Goal: Task Accomplishment & Management: Use online tool/utility

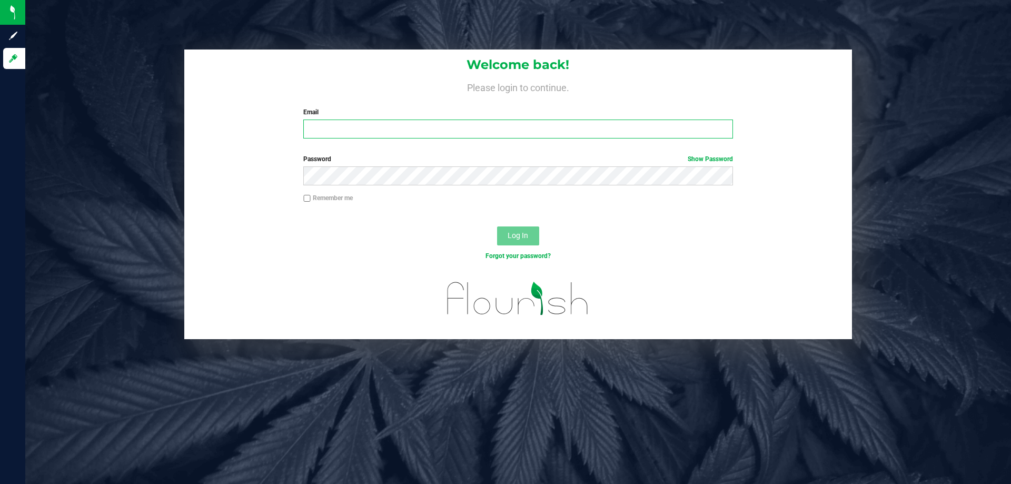
click at [543, 130] on input "Email" at bounding box center [517, 128] width 429 height 19
type input "[EMAIL_ADDRESS][DOMAIN_NAME]"
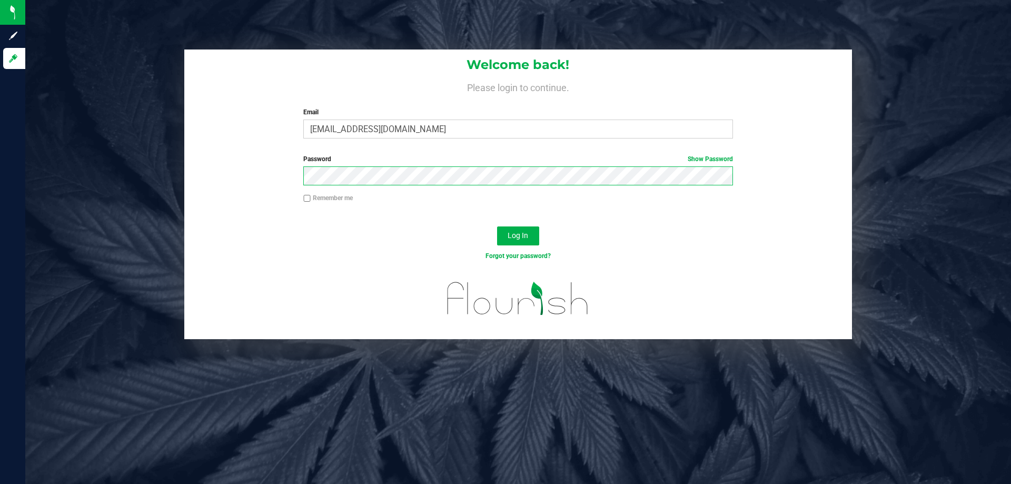
click at [497, 226] on button "Log In" at bounding box center [518, 235] width 42 height 19
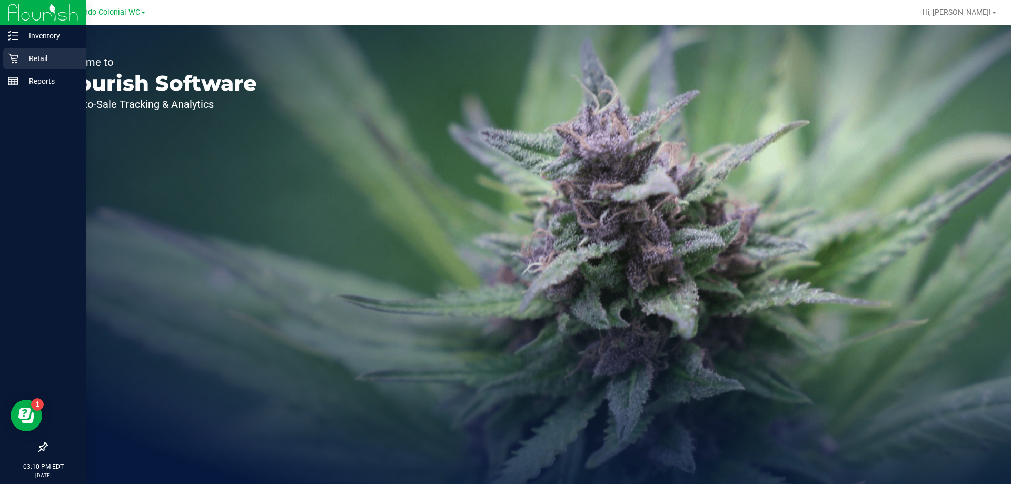
click at [12, 53] on icon at bounding box center [13, 58] width 11 height 11
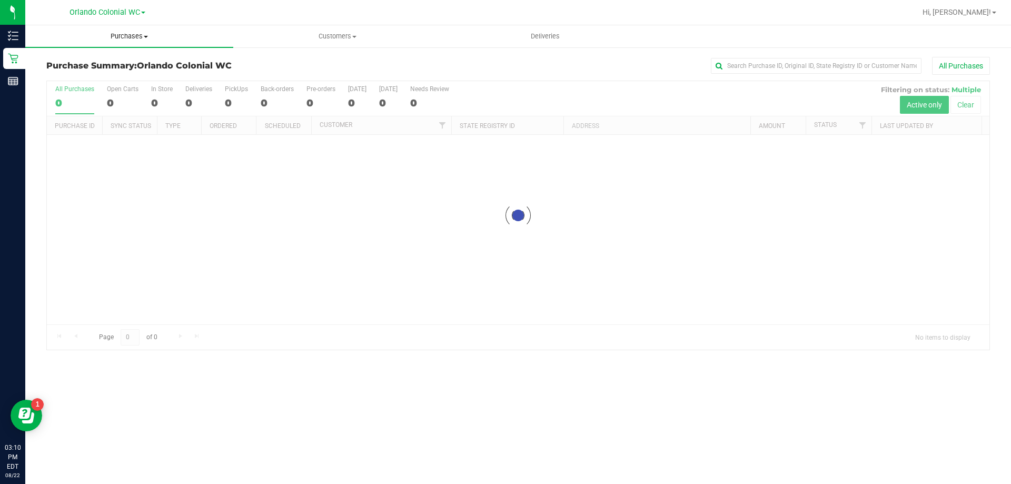
click at [137, 37] on span "Purchases" at bounding box center [129, 36] width 208 height 9
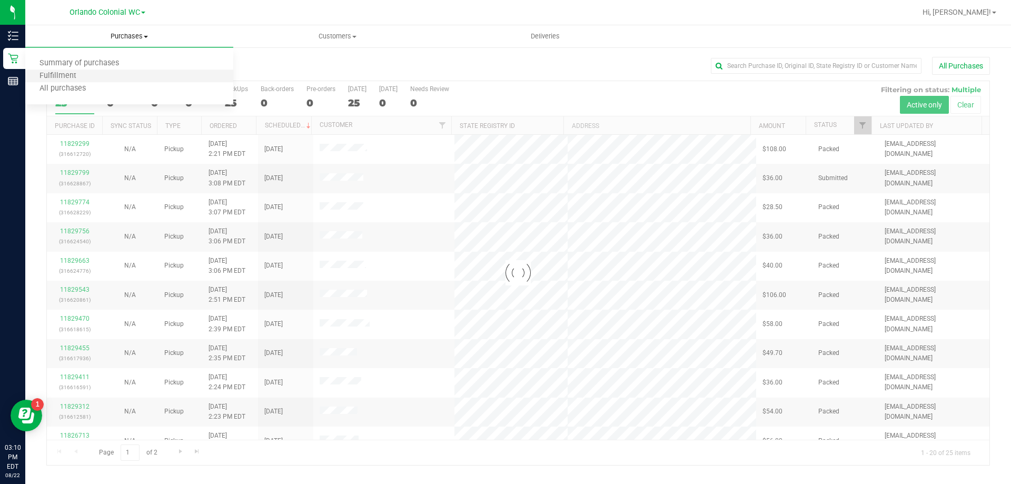
click at [89, 73] on li "Fulfillment" at bounding box center [129, 76] width 208 height 13
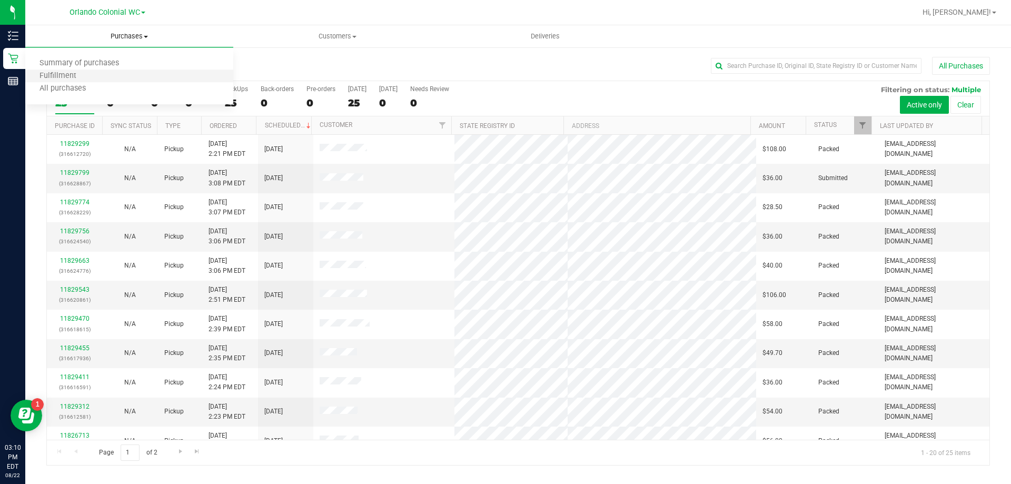
click at [89, 71] on li "Fulfillment" at bounding box center [129, 76] width 208 height 13
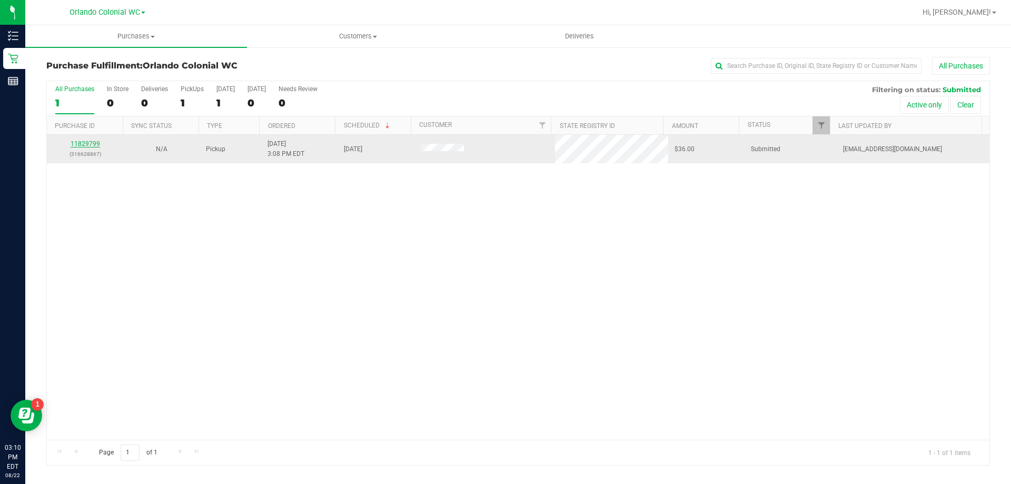
click at [92, 142] on link "11829799" at bounding box center [85, 143] width 29 height 7
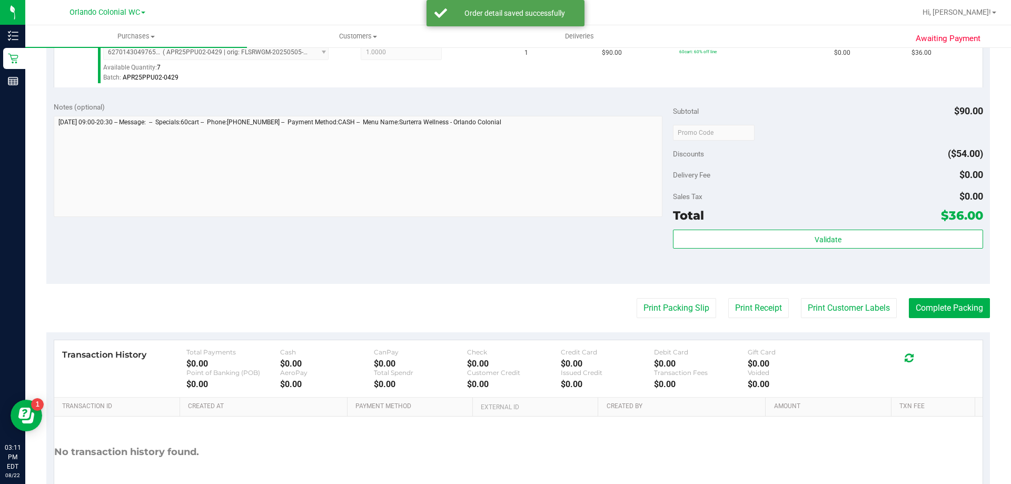
scroll to position [314, 0]
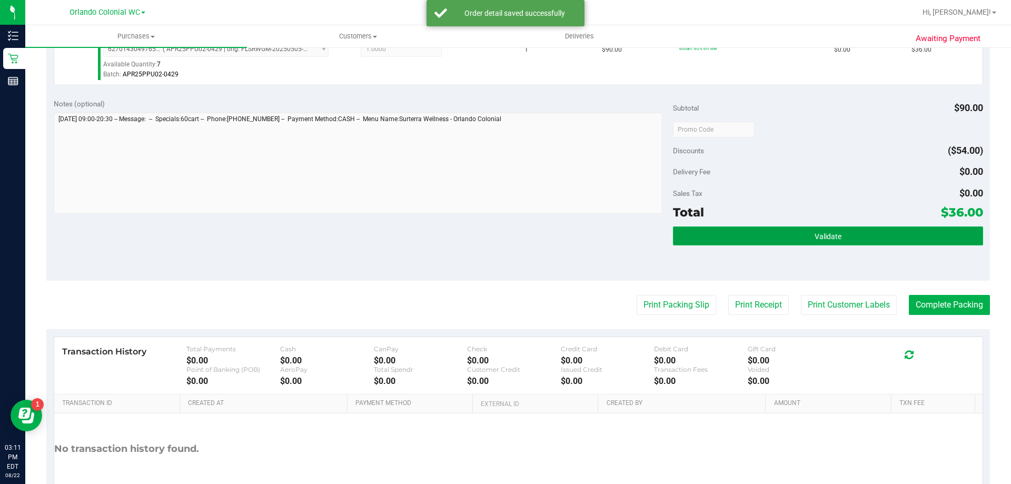
click at [838, 232] on button "Validate" at bounding box center [828, 235] width 310 height 19
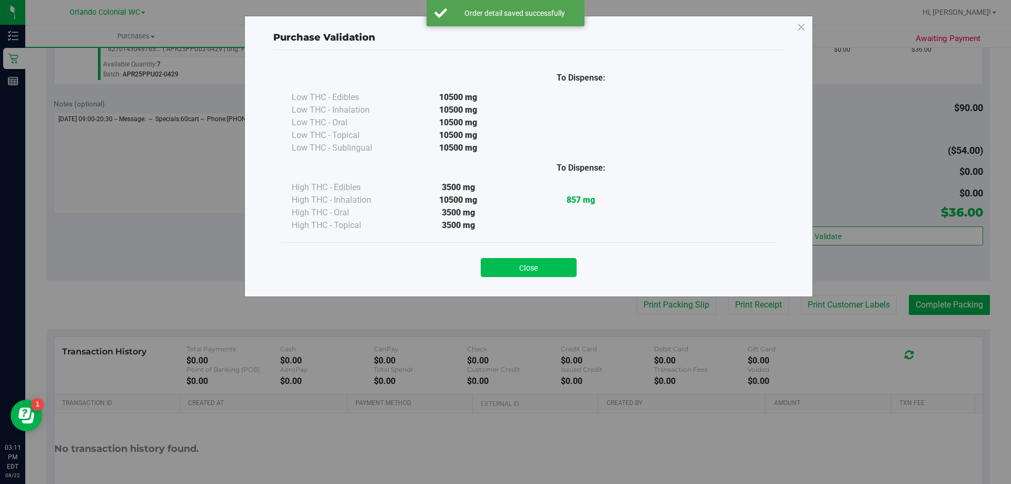
click at [559, 265] on button "Close" at bounding box center [529, 267] width 96 height 19
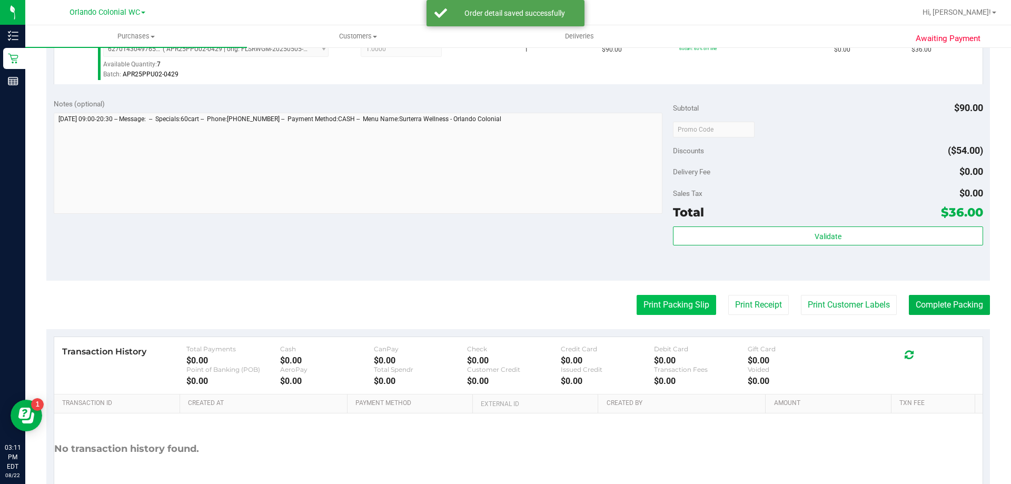
click at [664, 298] on button "Print Packing Slip" at bounding box center [675, 305] width 79 height 20
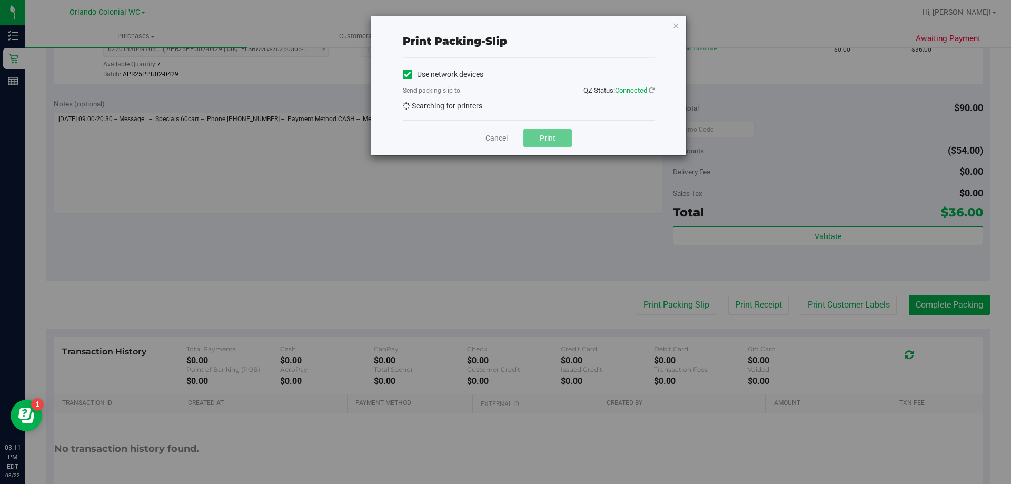
click at [552, 138] on span "Print" at bounding box center [548, 138] width 16 height 8
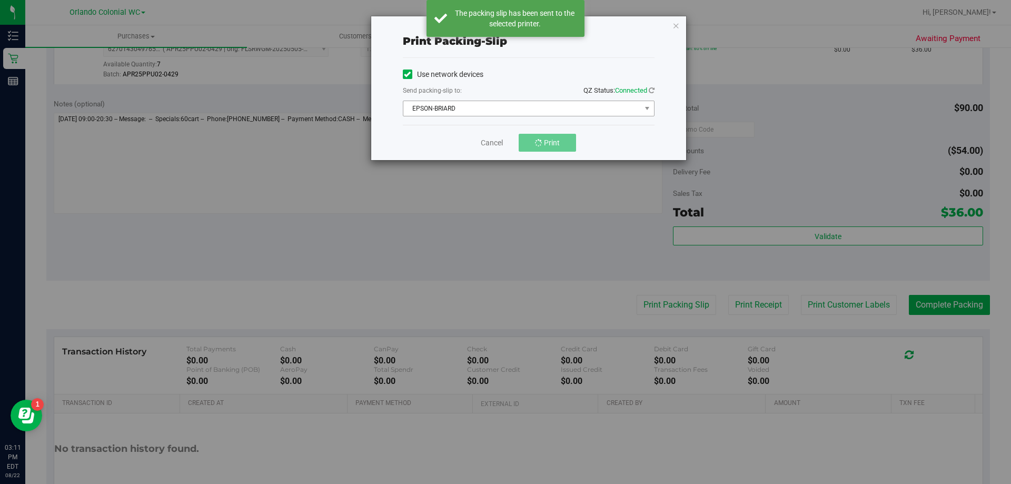
click at [498, 103] on span "EPSON-BRIARD" at bounding box center [521, 108] width 237 height 15
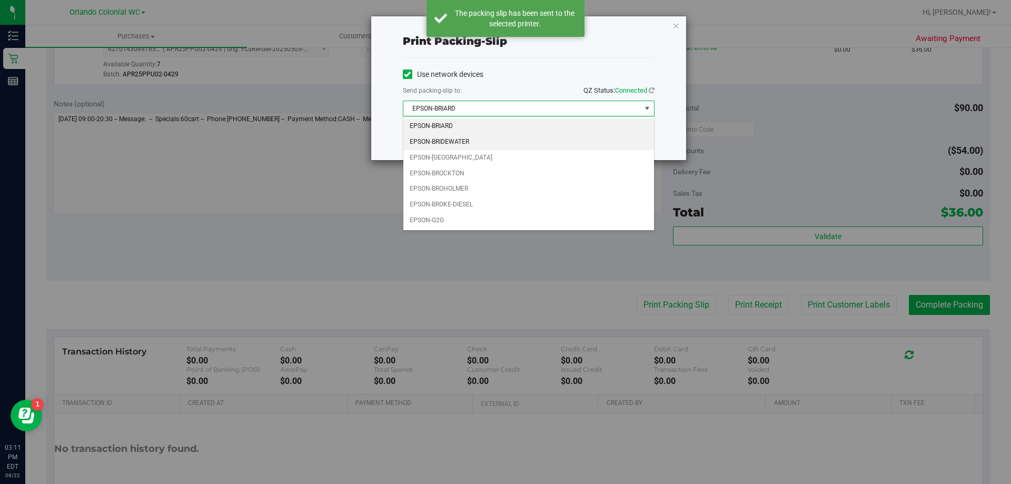
click at [471, 146] on li "EPSON-BRIDEWATER" at bounding box center [528, 142] width 251 height 16
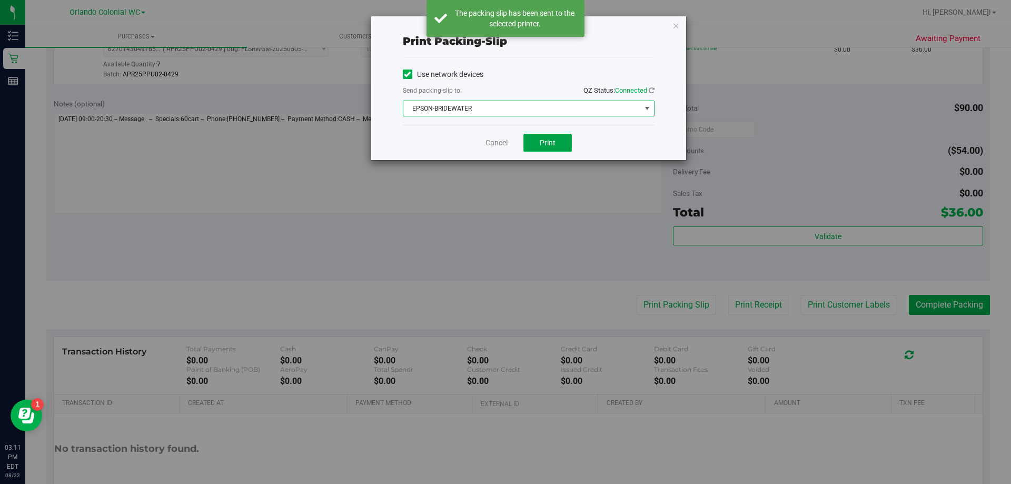
click at [555, 146] on button "Print" at bounding box center [547, 143] width 48 height 18
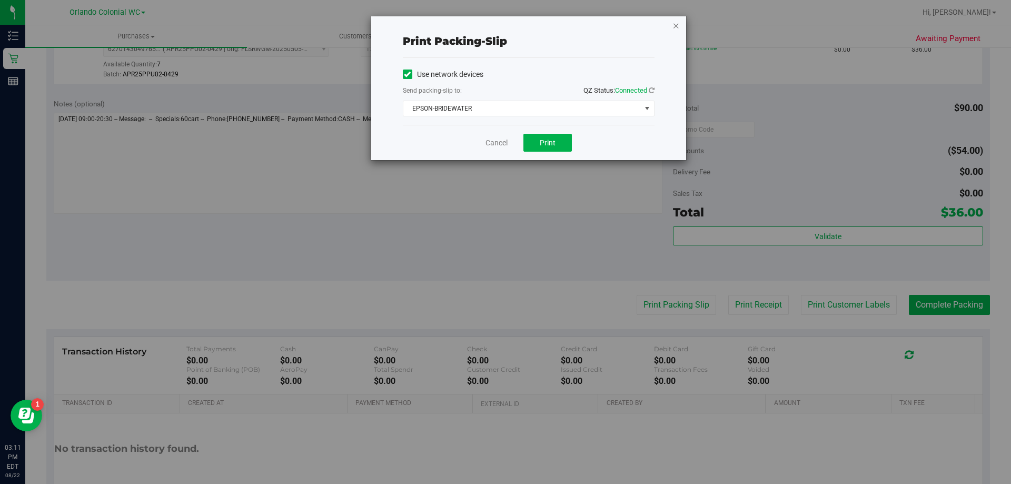
click at [674, 19] on icon "button" at bounding box center [675, 25] width 7 height 13
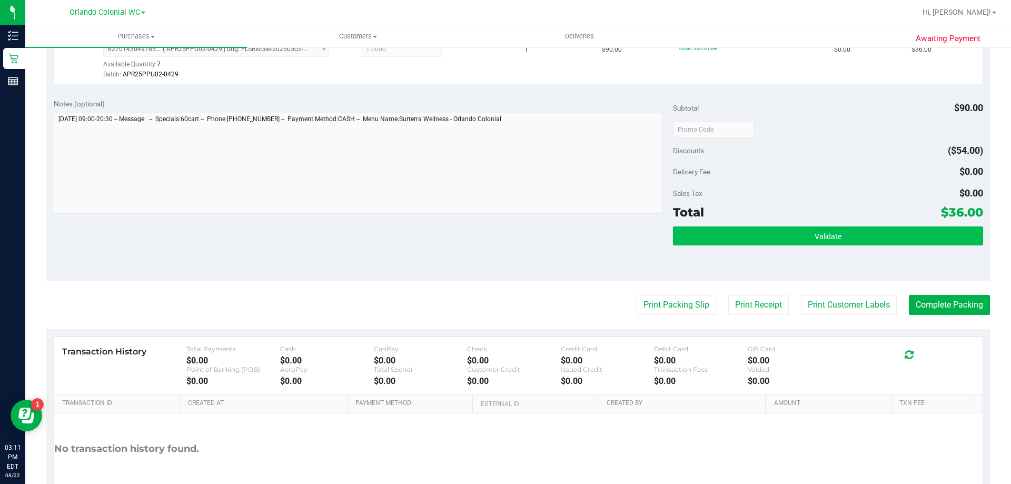
click at [784, 237] on button "Validate" at bounding box center [828, 235] width 310 height 19
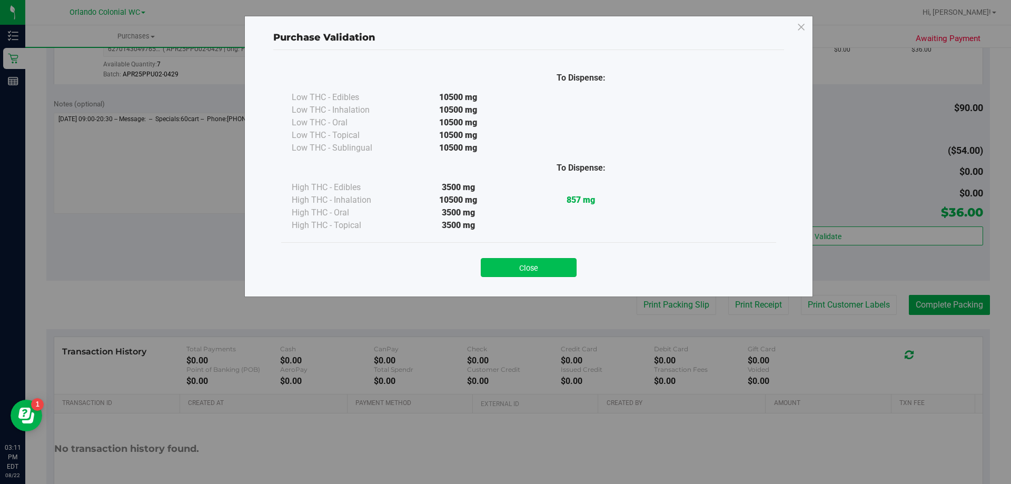
click at [544, 275] on button "Close" at bounding box center [529, 267] width 96 height 19
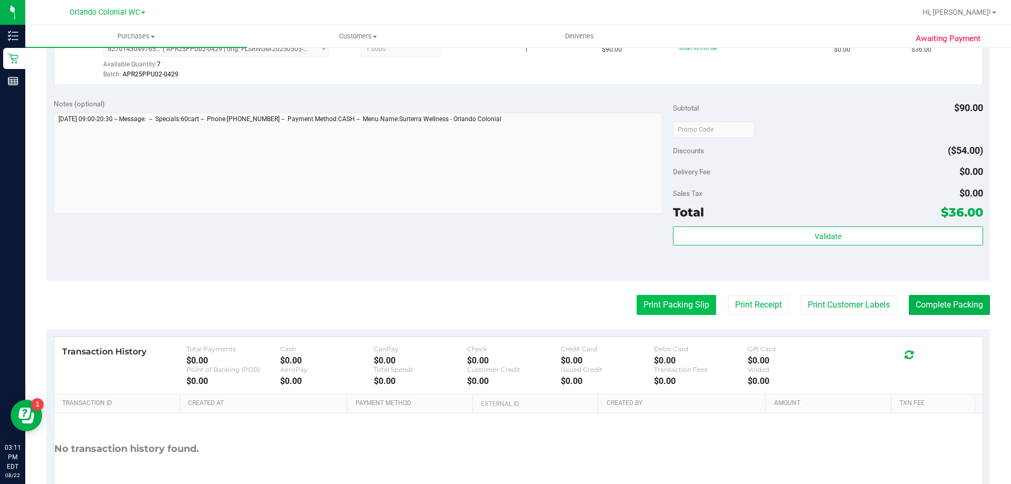
click at [670, 297] on button "Print Packing Slip" at bounding box center [675, 305] width 79 height 20
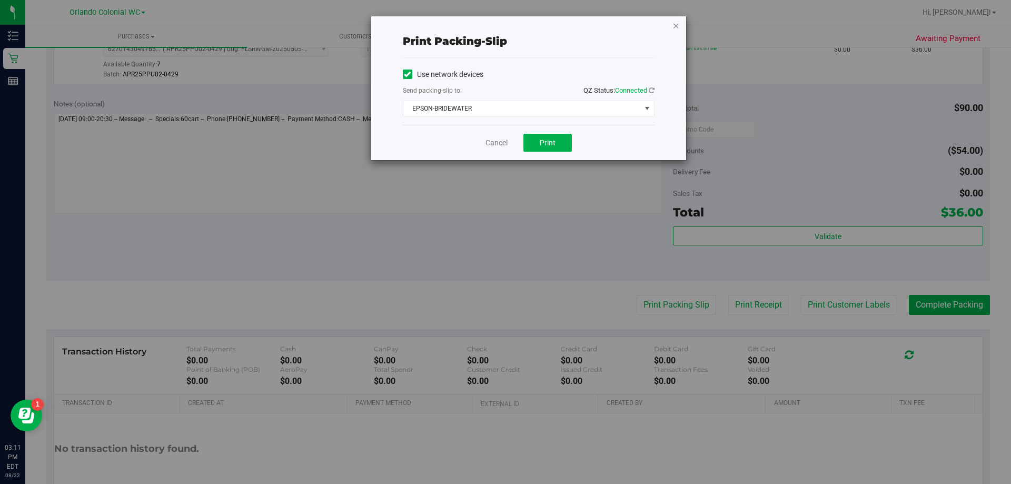
click at [672, 19] on icon "button" at bounding box center [675, 25] width 7 height 13
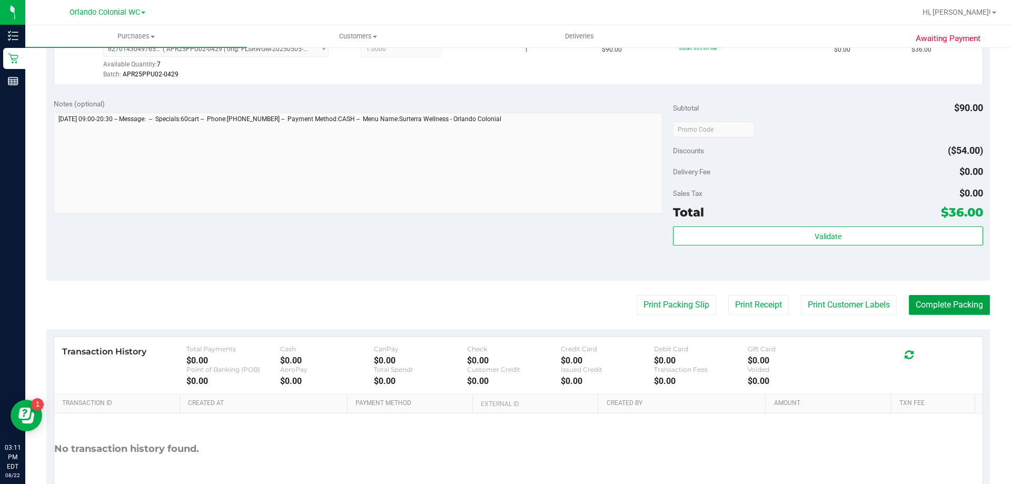
click at [923, 311] on button "Complete Packing" at bounding box center [949, 305] width 81 height 20
